Goal: Navigation & Orientation: Find specific page/section

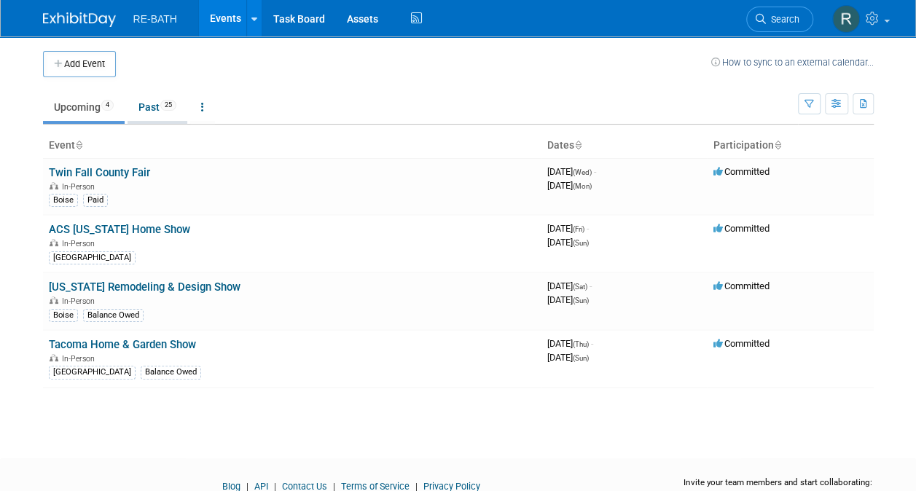
click at [149, 106] on link "Past 25" at bounding box center [158, 107] width 60 height 28
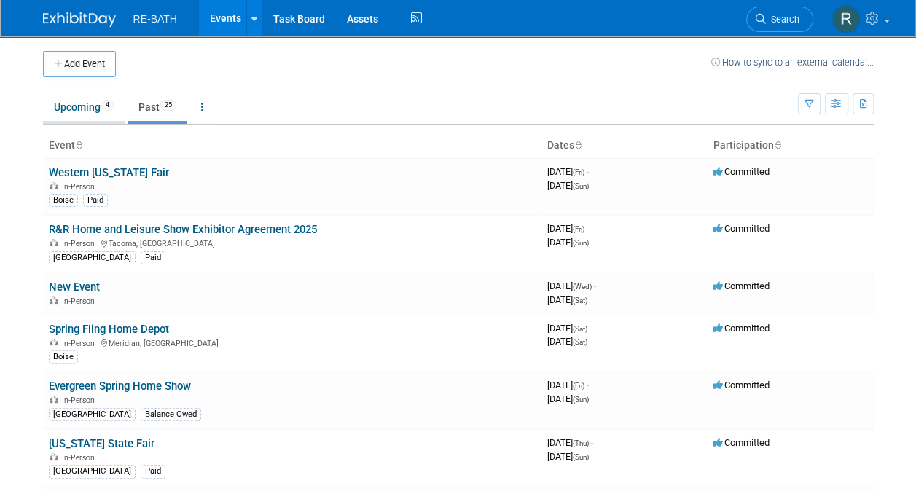
click at [90, 107] on link "Upcoming 4" at bounding box center [84, 107] width 82 height 28
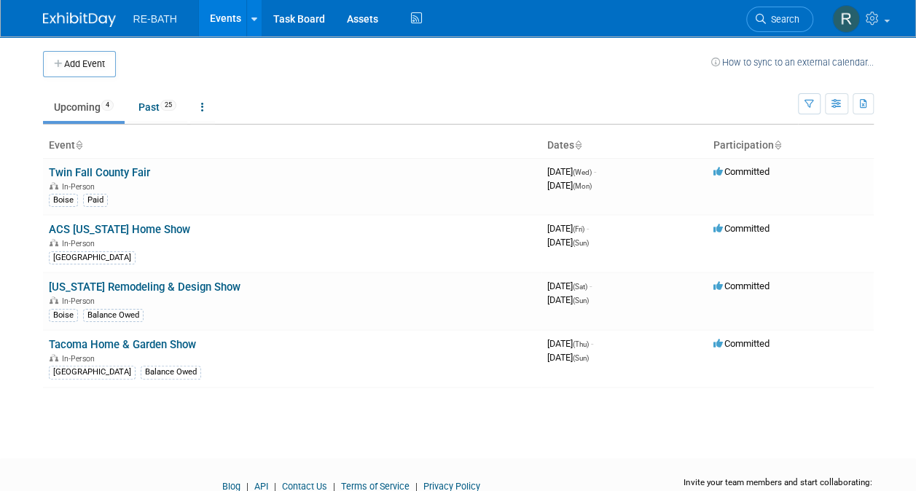
click at [69, 17] on img at bounding box center [79, 19] width 73 height 15
